Goal: Obtain resource: Obtain resource

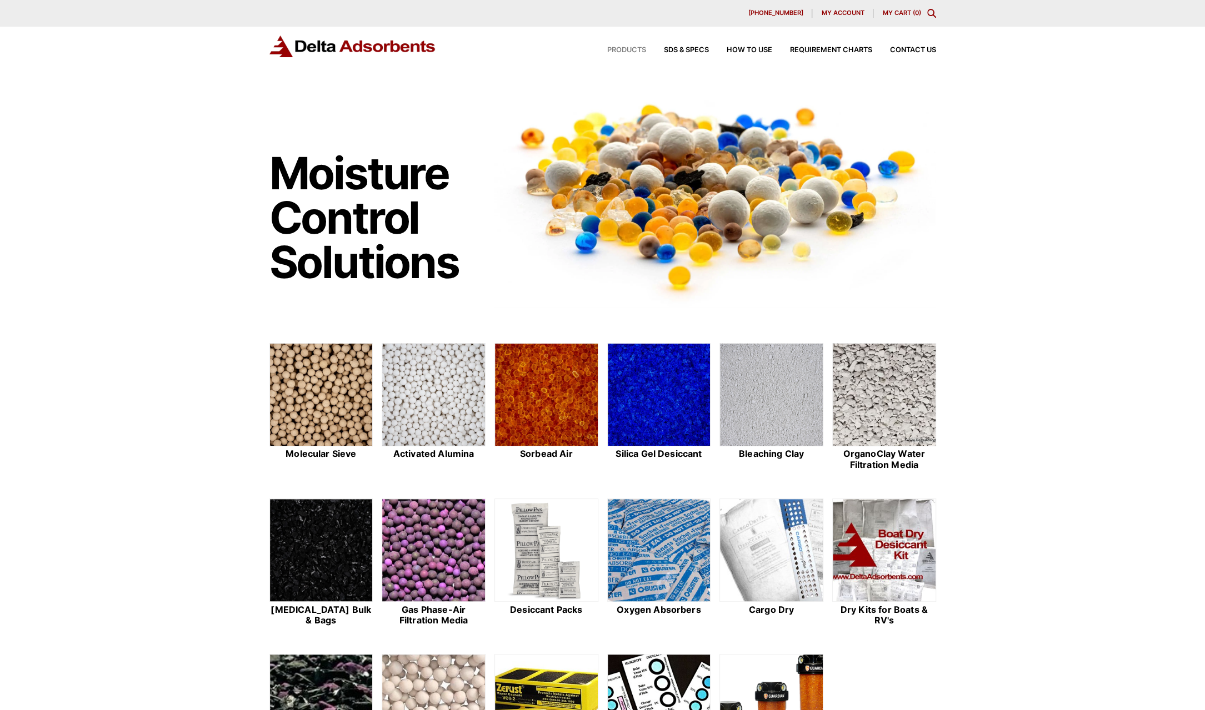
click at [622, 52] on span "Products" at bounding box center [626, 50] width 39 height 7
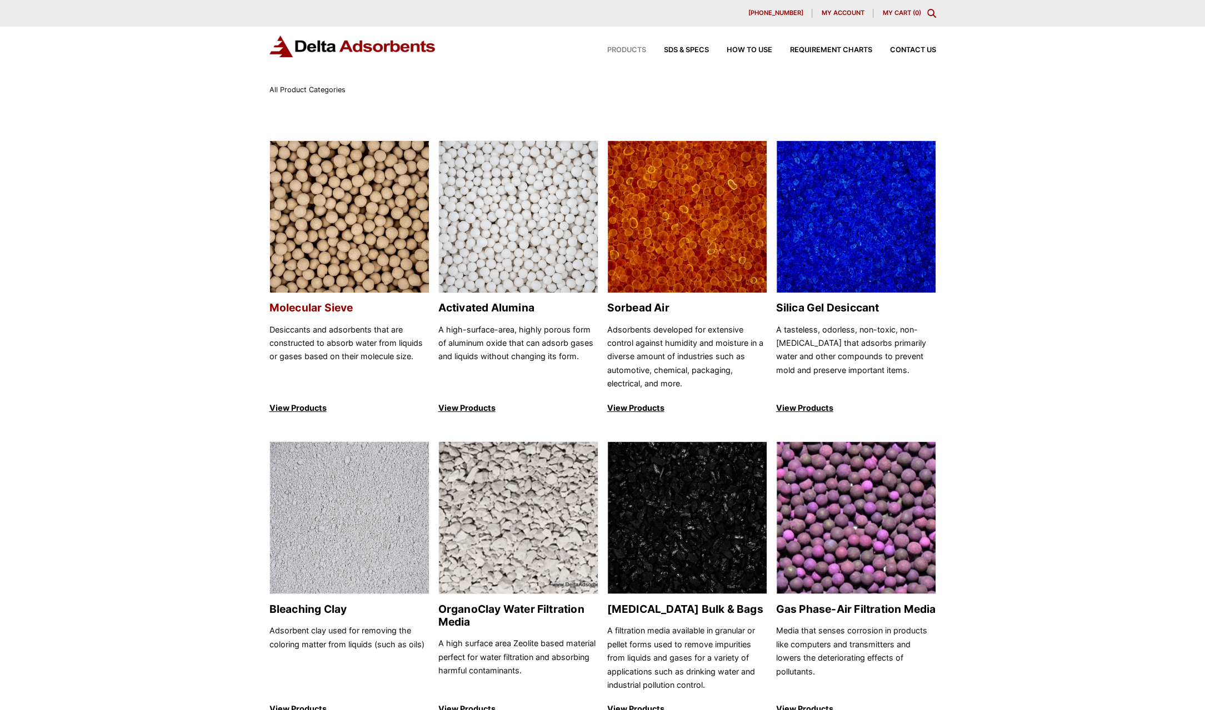
click at [324, 246] on img at bounding box center [349, 217] width 159 height 153
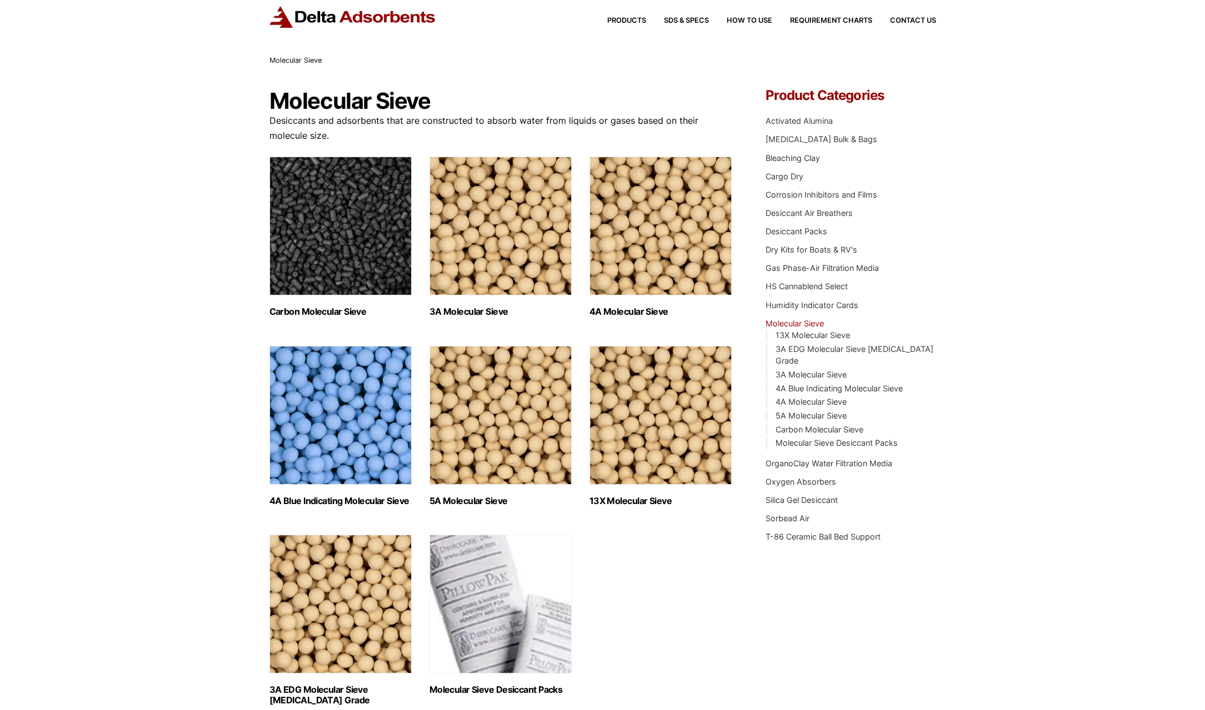
scroll to position [17, 0]
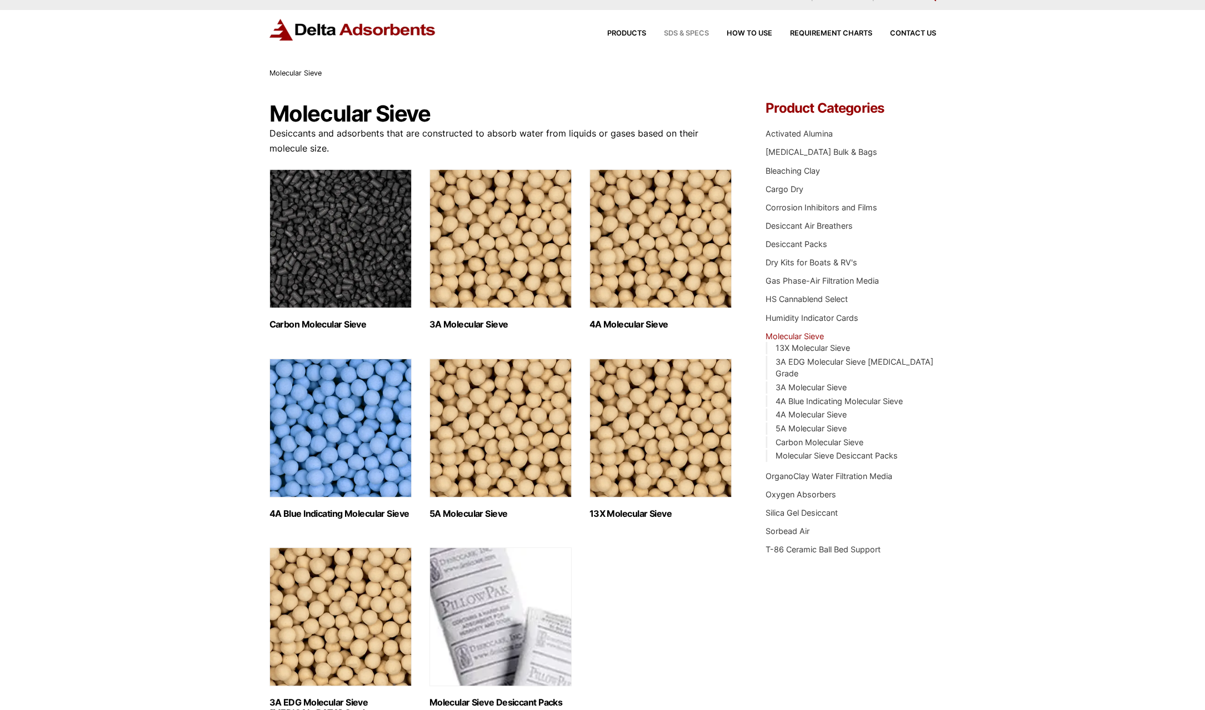
click at [690, 33] on span "SDS & SPECS" at bounding box center [686, 33] width 45 height 7
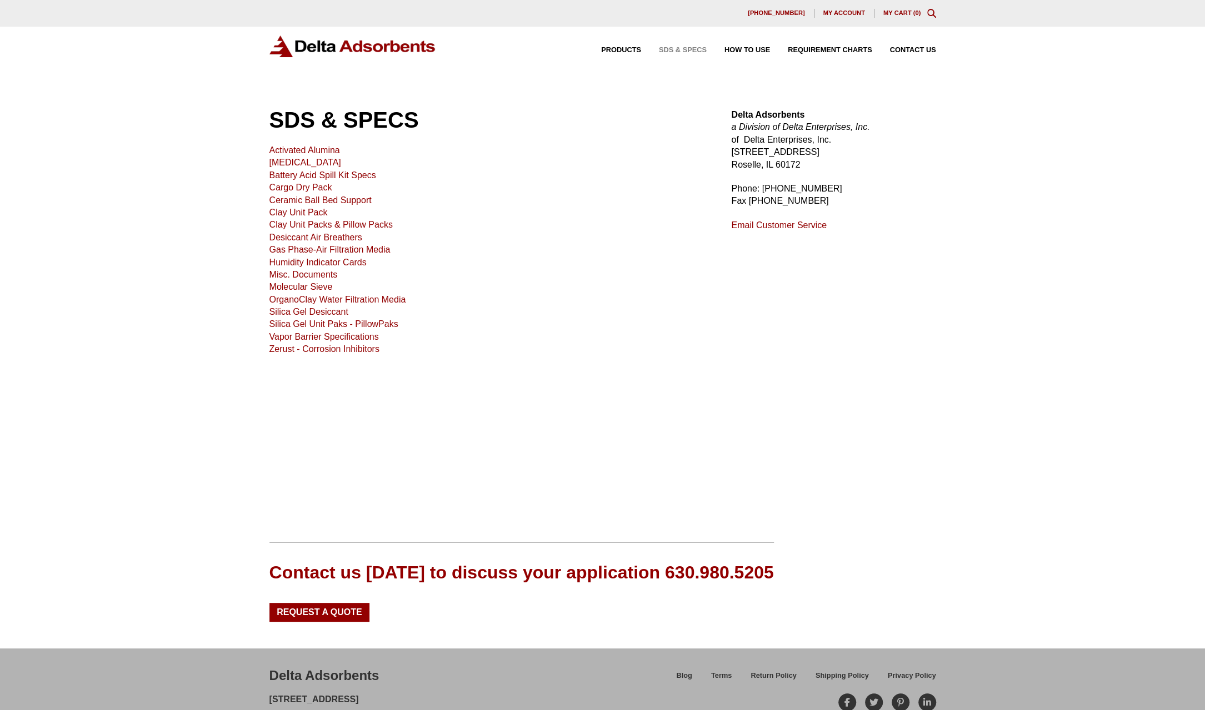
click at [298, 289] on link "Molecular Sieve" at bounding box center [300, 286] width 63 height 9
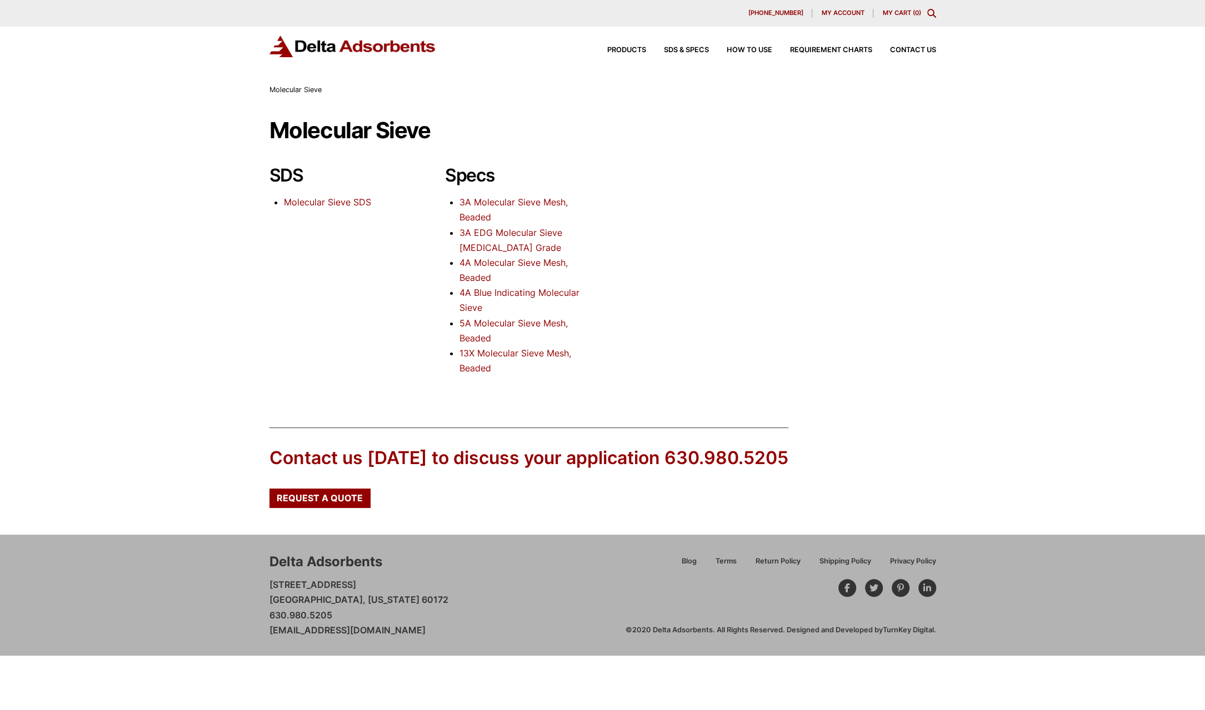
click at [494, 264] on link "4A Molecular Sieve Mesh, Beaded" at bounding box center [513, 270] width 108 height 26
click at [488, 201] on link "3A Molecular Sieve Mesh, Beaded" at bounding box center [513, 210] width 108 height 26
